Goal: Check status: Check status

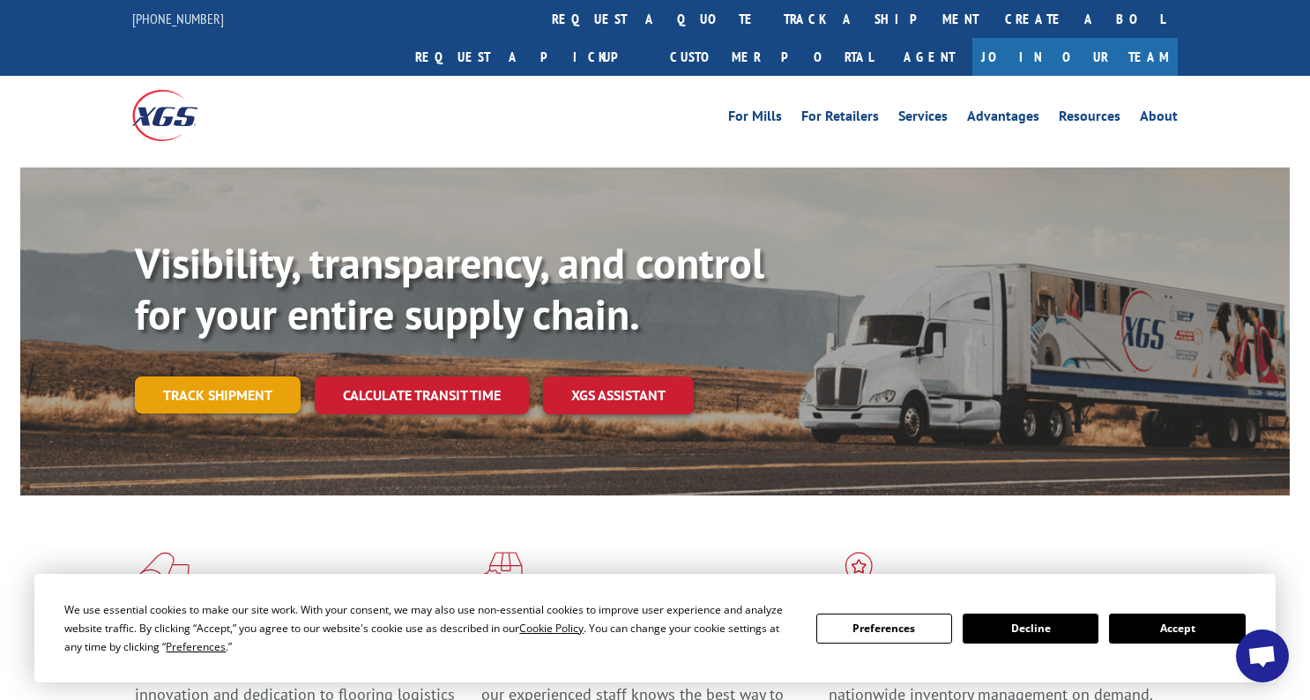
click at [208, 377] on link "Track shipment" at bounding box center [218, 395] width 166 height 37
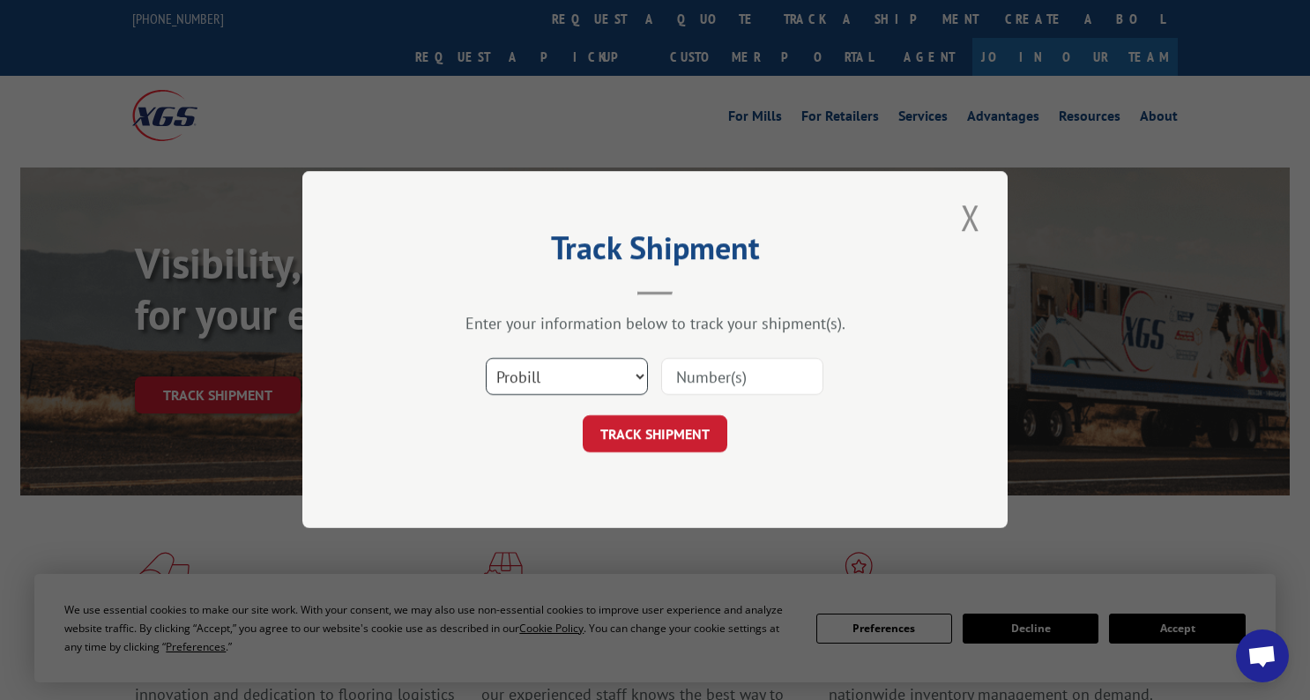
click at [608, 384] on select "Select category... Probill BOL PO" at bounding box center [567, 377] width 162 height 37
select select "bol"
click at [711, 389] on input at bounding box center [742, 377] width 162 height 37
paste input "736706"
type input "736706"
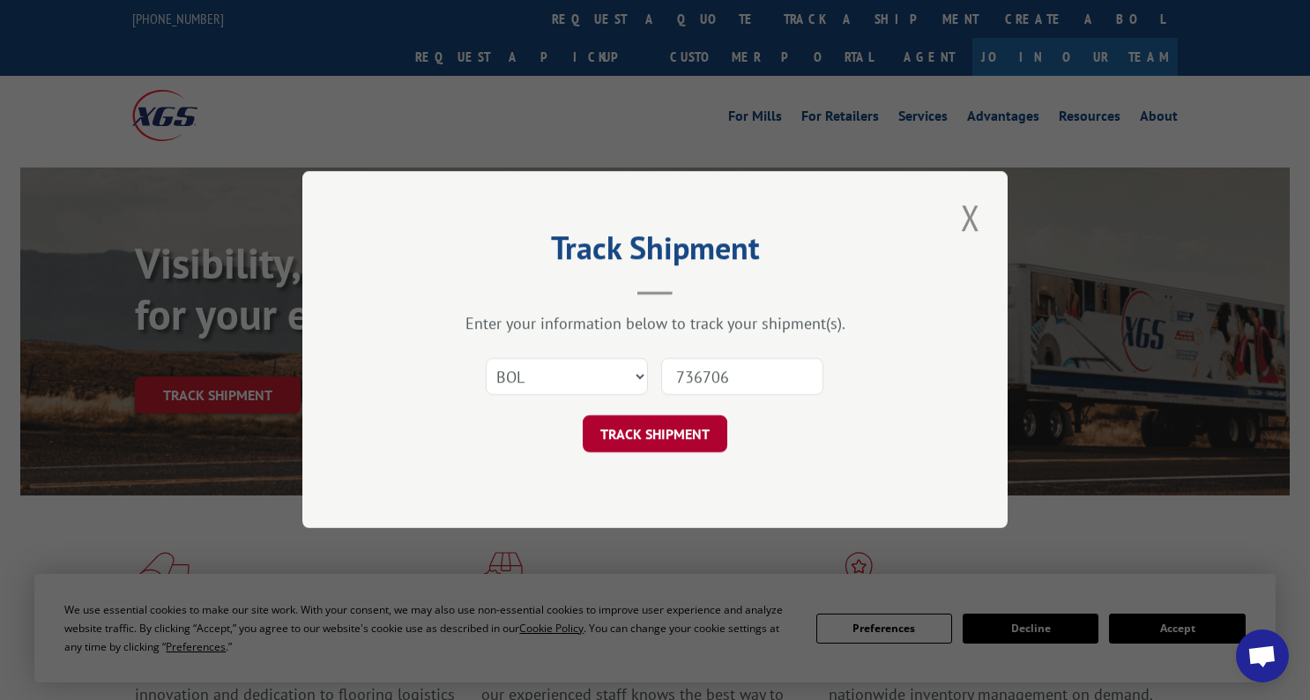
click at [653, 440] on button "TRACK SHIPMENT" at bounding box center [655, 434] width 145 height 37
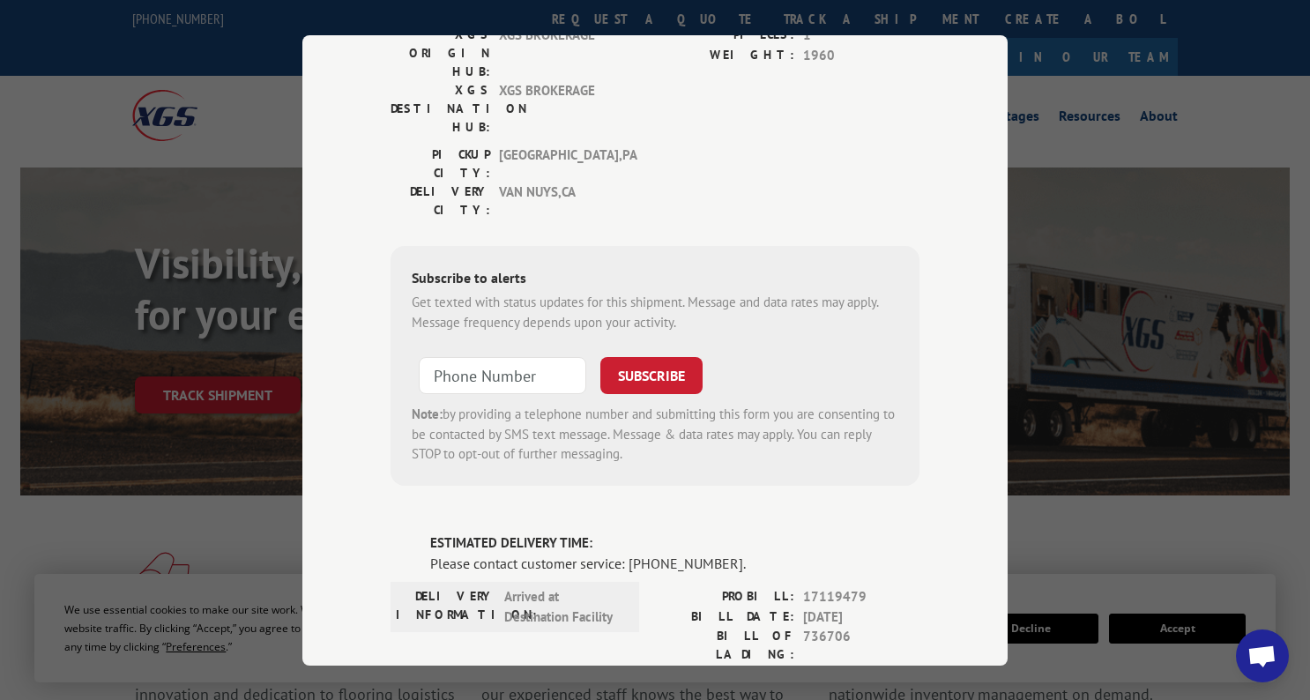
scroll to position [630, 0]
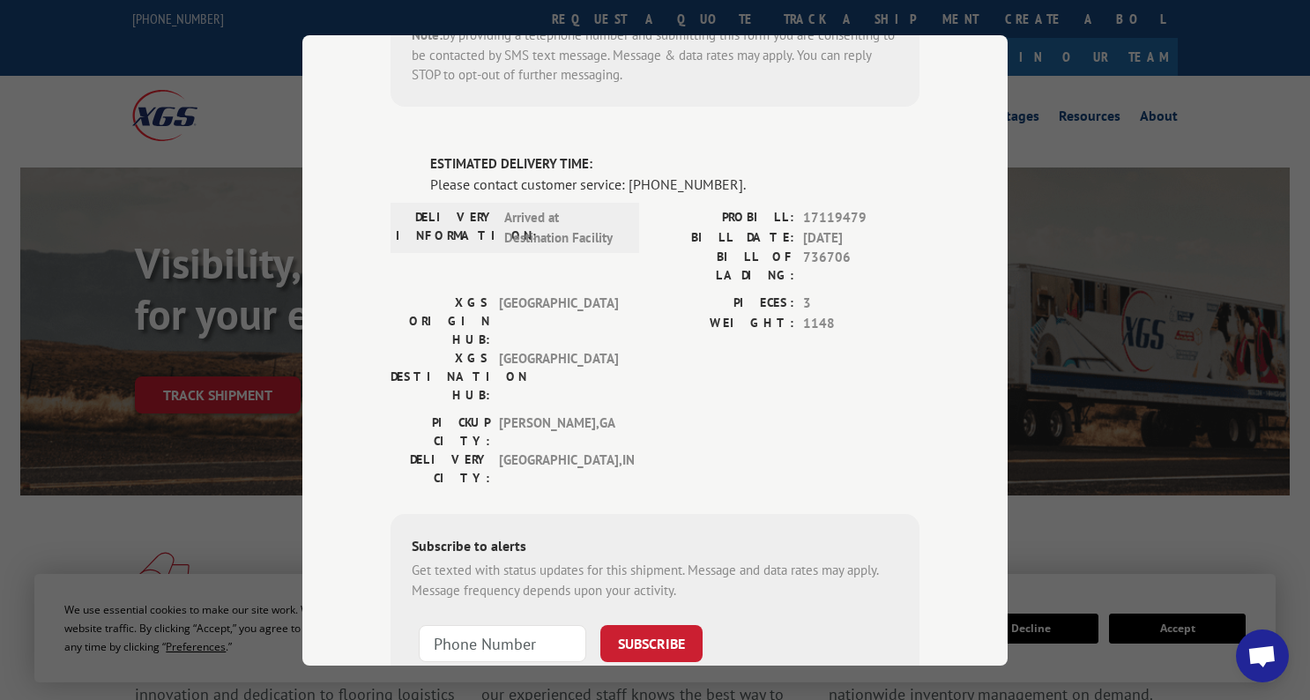
click at [1137, 531] on div "Track Shipment DELIVERY INFORMATION: Cancelled PROBILL: 7054561 BILL DATE: [DAT…" at bounding box center [655, 350] width 1310 height 700
click at [1155, 522] on div "Track Shipment DELIVERY INFORMATION: Cancelled PROBILL: 7054561 BILL DATE: [DAT…" at bounding box center [655, 350] width 1310 height 700
click at [841, 514] on div "Subscribe to alerts Get texted with status updates for this shipment. Message a…" at bounding box center [655, 634] width 529 height 240
click at [1042, 534] on div "Track Shipment DELIVERY INFORMATION: Cancelled PROBILL: 7054561 BILL DATE: [DAT…" at bounding box center [655, 350] width 1310 height 700
click at [732, 535] on div "Subscribe to alerts" at bounding box center [655, 548] width 487 height 26
